Goal: Task Accomplishment & Management: Manage account settings

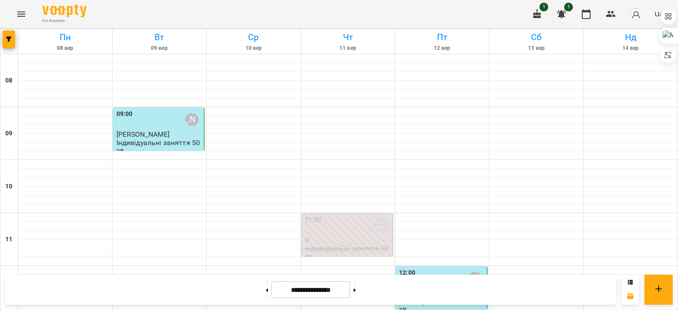
scroll to position [449, 0]
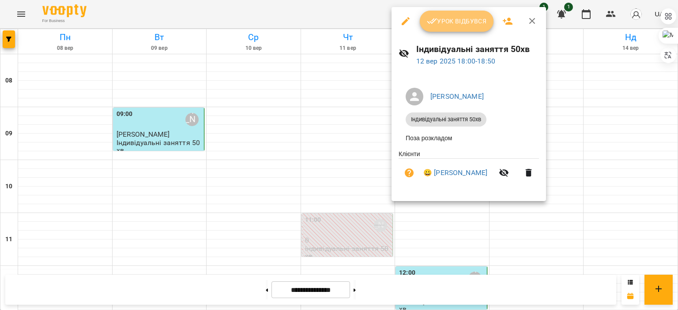
click at [440, 26] on span "Урок відбувся" at bounding box center [457, 21] width 60 height 11
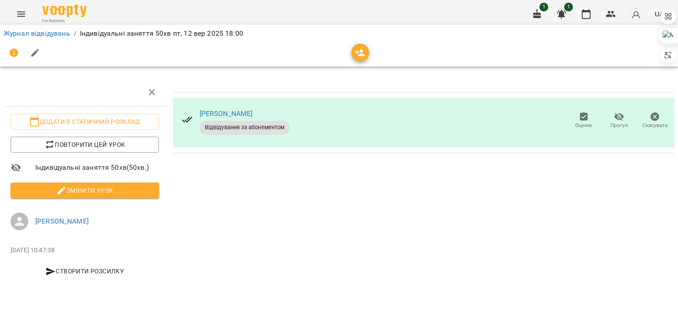
click at [135, 187] on span "Змінити урок" at bounding box center [85, 190] width 134 height 11
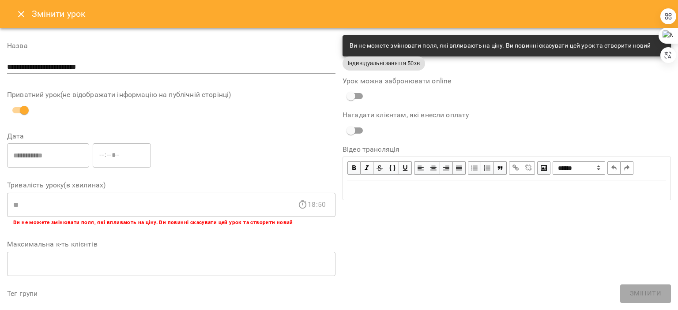
scroll to position [276, 0]
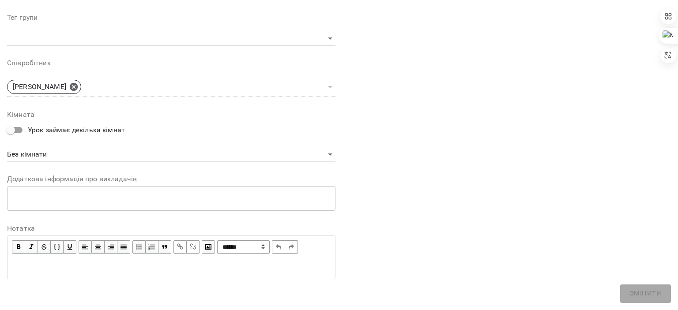
click at [127, 264] on div "Edit text" at bounding box center [171, 269] width 319 height 11
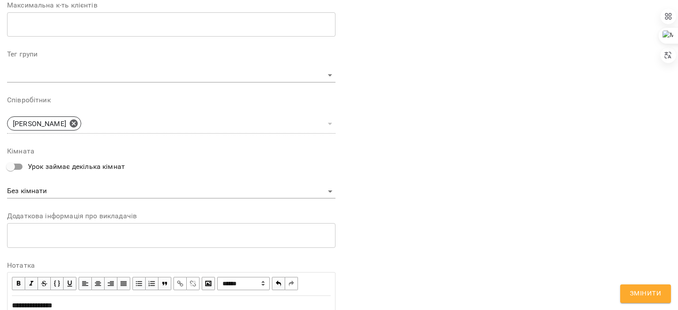
scroll to position [313, 0]
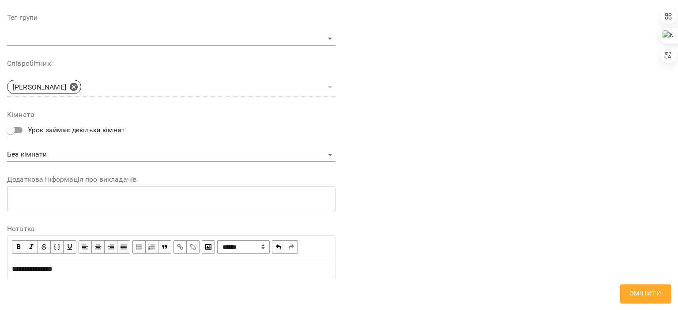
click at [53, 267] on span "**********" at bounding box center [32, 269] width 41 height 7
click at [34, 269] on span "**********" at bounding box center [33, 269] width 43 height 7
click at [55, 268] on span "**********" at bounding box center [33, 269] width 43 height 7
click at [625, 287] on button "Змінити" at bounding box center [645, 294] width 51 height 19
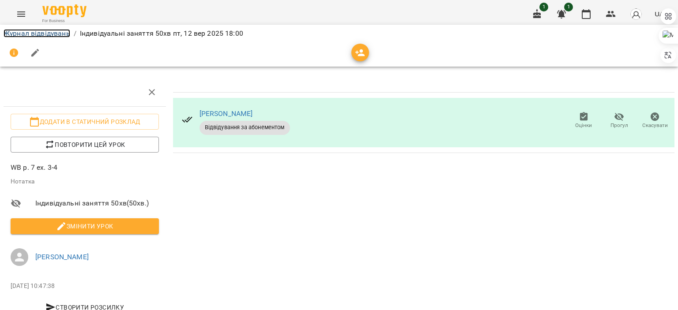
click at [35, 33] on link "Журнал відвідувань" at bounding box center [37, 33] width 67 height 8
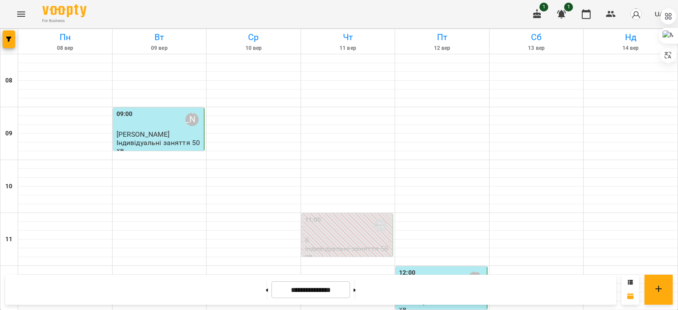
scroll to position [148, 0]
click at [427, 268] on div "12:00 [PERSON_NAME]" at bounding box center [442, 278] width 86 height 20
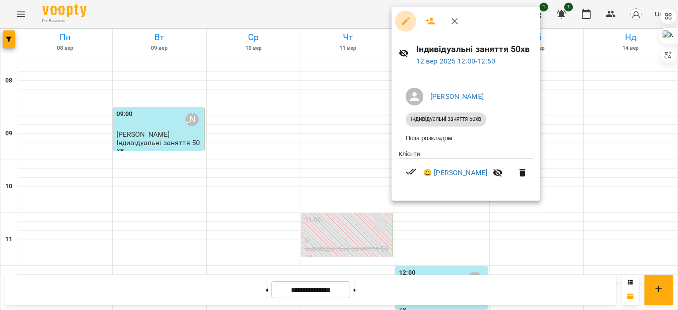
click at [400, 29] on button "button" at bounding box center [405, 21] width 21 height 21
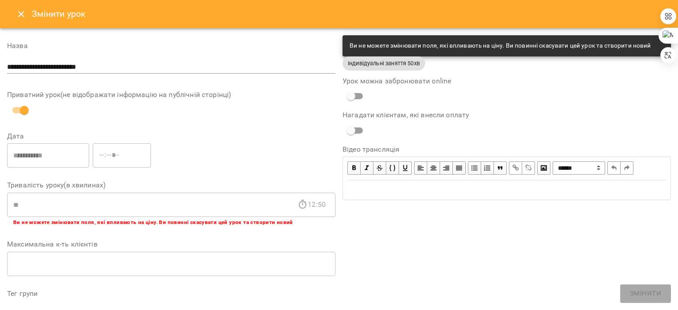
scroll to position [293, 0]
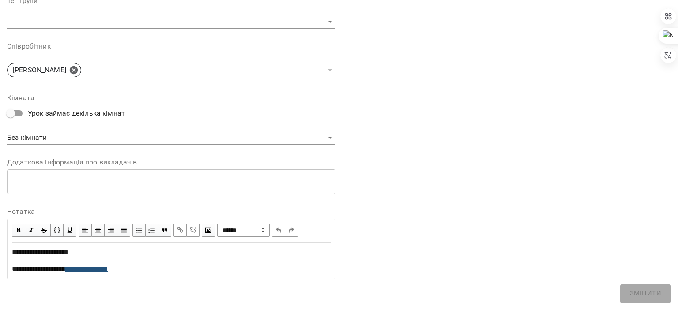
click at [108, 268] on span "**********" at bounding box center [86, 269] width 43 height 7
click at [92, 269] on span "**********" at bounding box center [86, 269] width 43 height 7
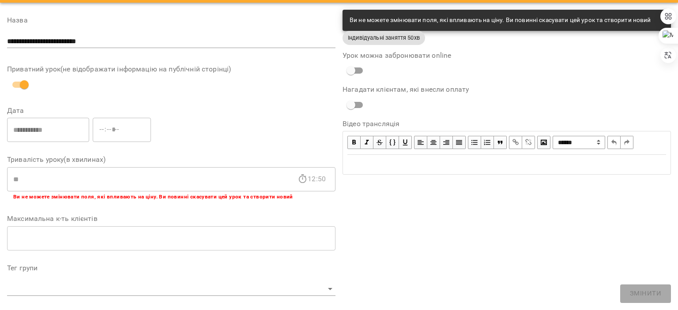
scroll to position [0, 0]
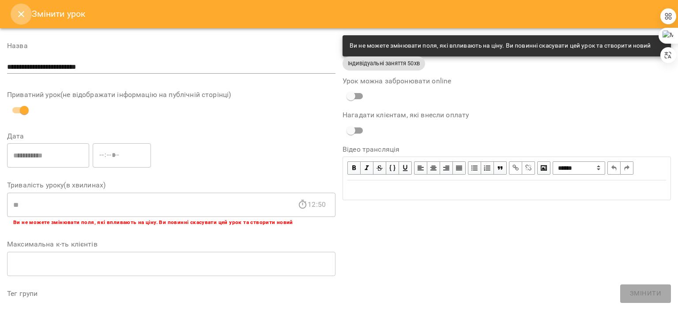
click at [18, 18] on icon "Close" at bounding box center [21, 14] width 11 height 11
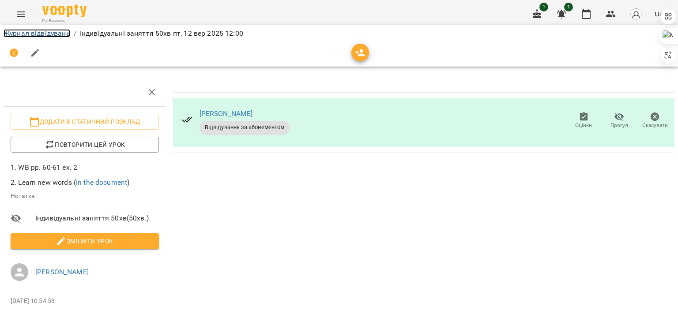
click at [45, 32] on link "Журнал відвідувань" at bounding box center [37, 33] width 67 height 8
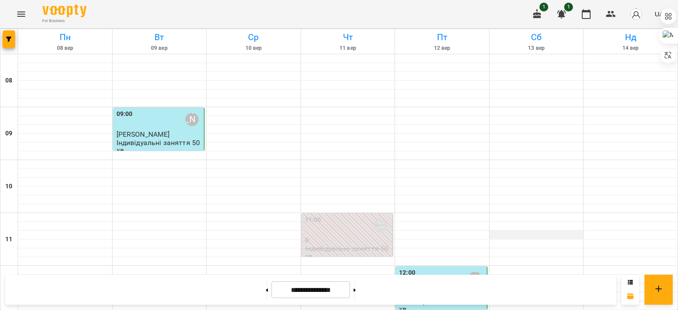
scroll to position [124, 0]
click at [373, 237] on p "0" at bounding box center [348, 241] width 86 height 8
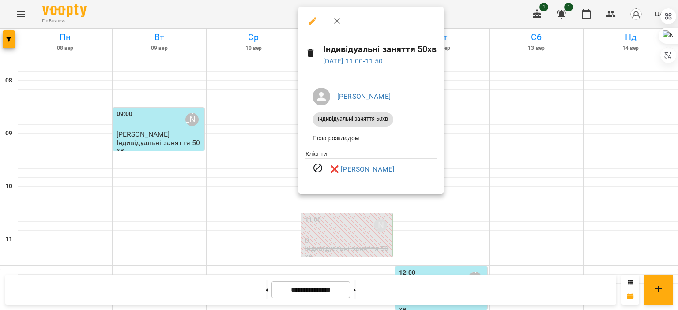
click at [506, 131] on div at bounding box center [339, 155] width 678 height 310
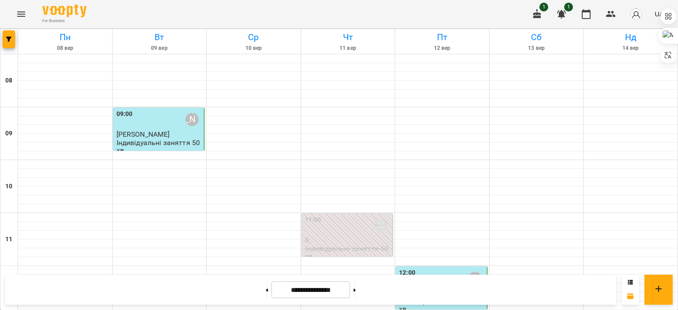
scroll to position [471, 0]
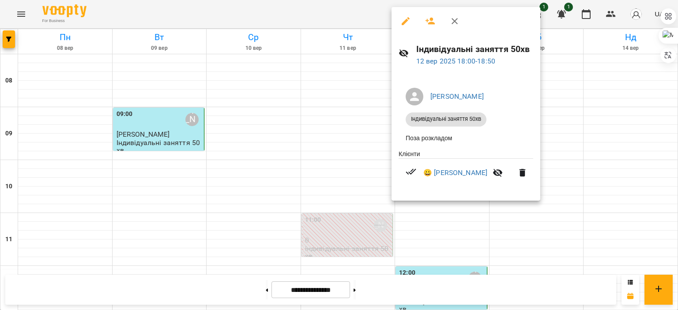
click at [570, 151] on div at bounding box center [339, 155] width 678 height 310
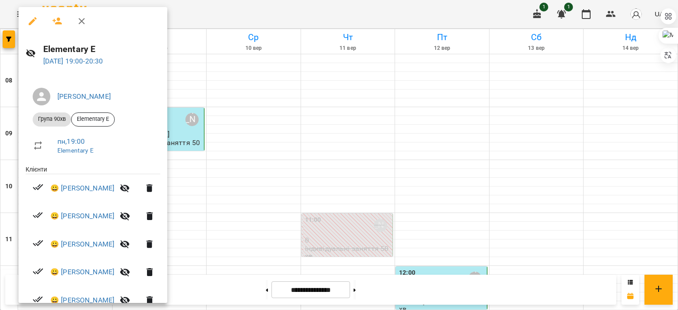
scroll to position [97, 0]
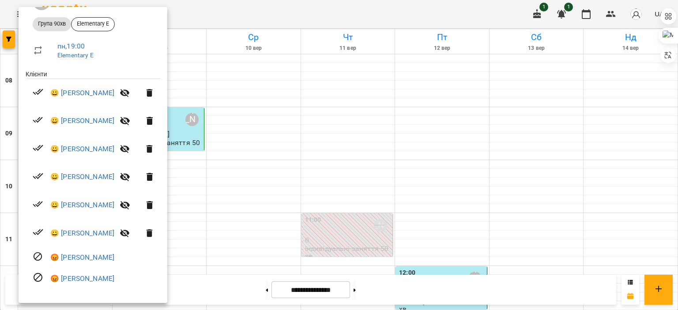
click at [226, 190] on div at bounding box center [339, 155] width 678 height 310
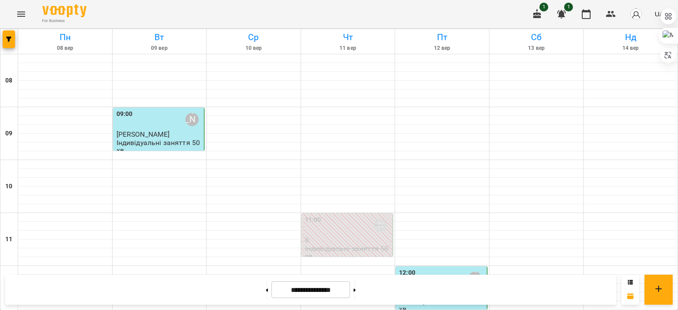
scroll to position [525, 0]
click at [356, 294] on button at bounding box center [355, 289] width 2 height 19
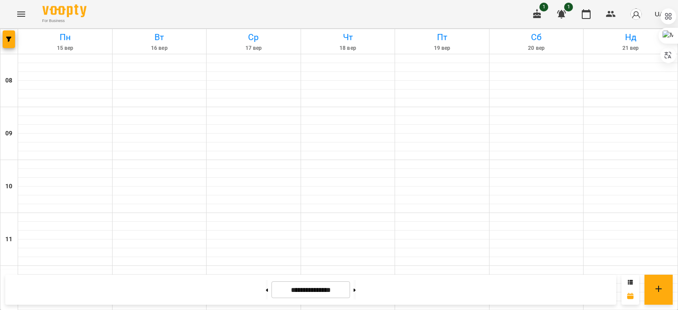
scroll to position [0, 0]
click at [266, 284] on button at bounding box center [267, 289] width 2 height 19
type input "**********"
